Goal: Task Accomplishment & Management: Use online tool/utility

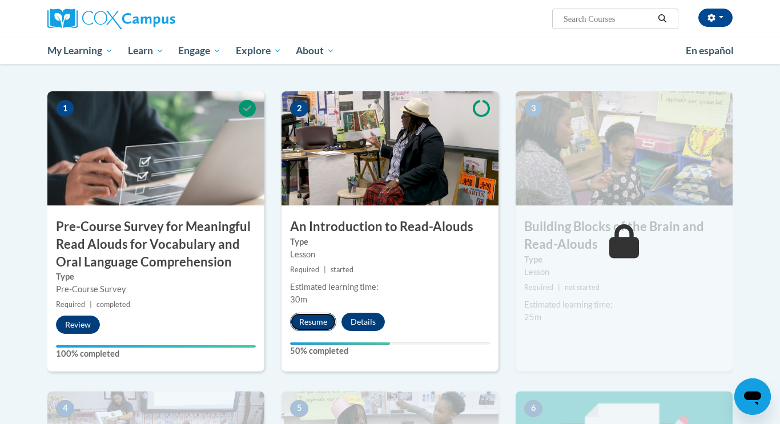
click at [315, 327] on button "Resume" at bounding box center [313, 322] width 46 height 18
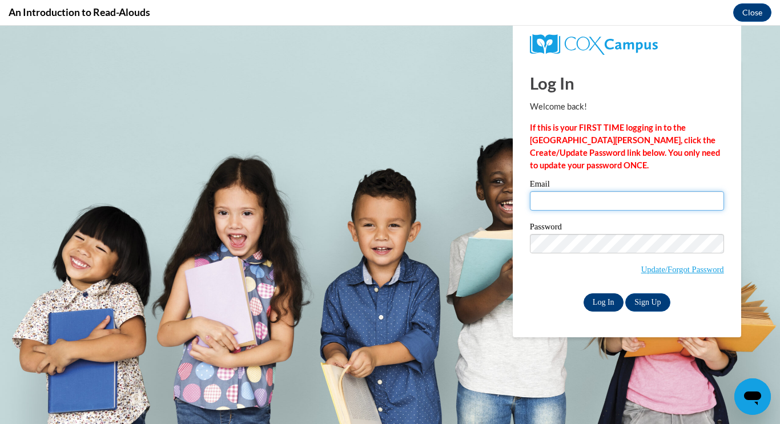
type input "[EMAIL_ADDRESS][DOMAIN_NAME]"
click at [595, 305] on input "Log In" at bounding box center [603, 302] width 40 height 18
